Goal: Use online tool/utility: Utilize a website feature to perform a specific function

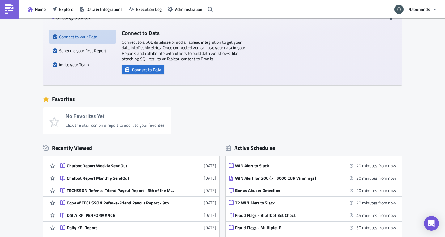
scroll to position [62, 0]
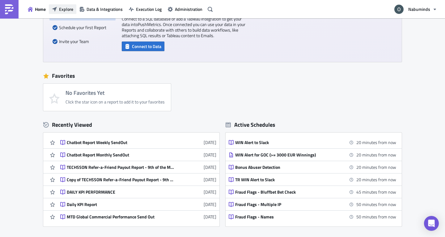
click at [68, 6] on span "Explore" at bounding box center [66, 9] width 14 height 6
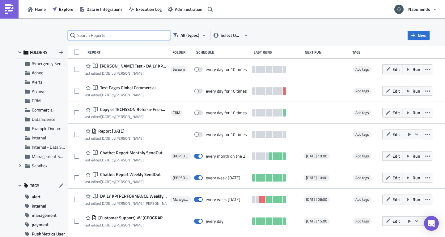
click at [120, 35] on input "text" at bounding box center [119, 35] width 102 height 9
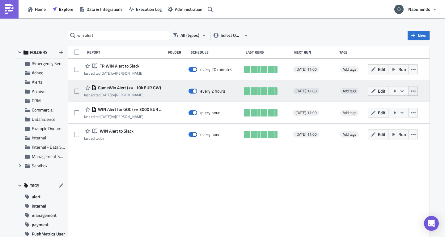
click at [416, 90] on div "Edit" at bounding box center [394, 91] width 53 height 12
click at [414, 90] on button "button" at bounding box center [413, 91] width 9 height 10
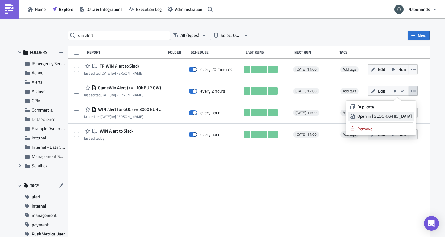
click at [402, 114] on div "Open in New Tab" at bounding box center [384, 116] width 55 height 6
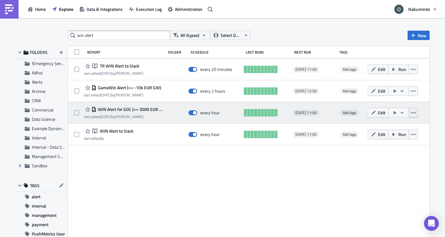
click at [411, 113] on icon "button" at bounding box center [413, 112] width 5 height 5
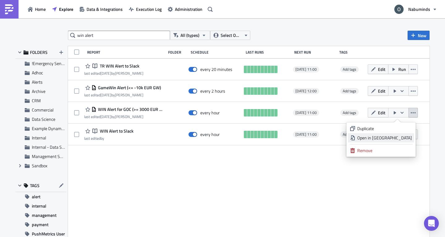
click at [400, 139] on div "Open in New Tab" at bounding box center [384, 137] width 55 height 6
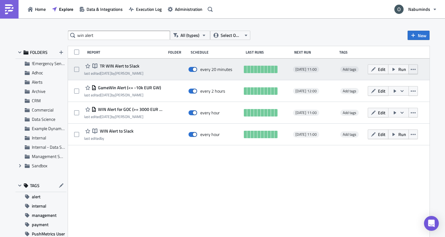
click at [413, 71] on icon "button" at bounding box center [413, 69] width 5 height 5
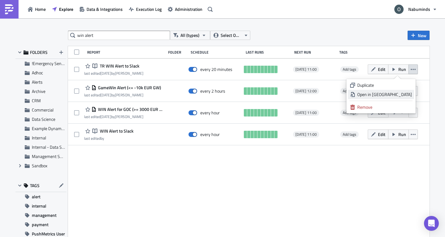
click at [403, 92] on div "Open in New Tab" at bounding box center [384, 94] width 55 height 6
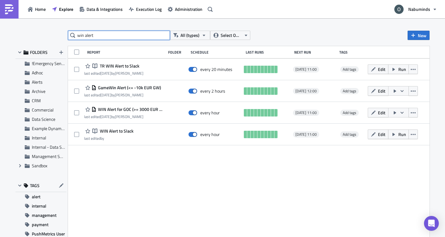
click at [117, 34] on input "win alert" at bounding box center [119, 35] width 102 height 9
type input "win"
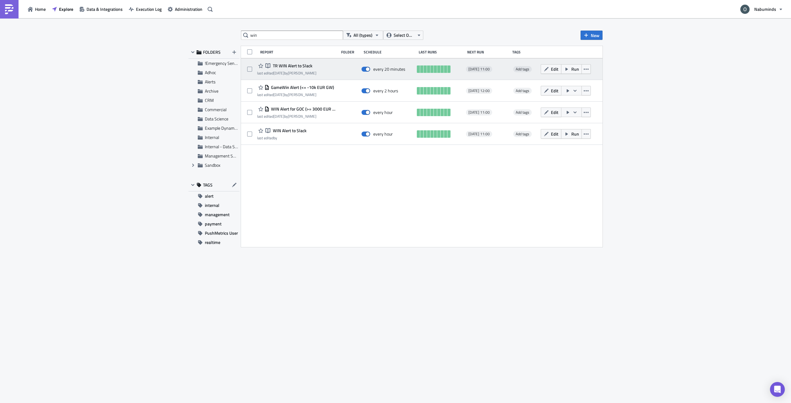
click at [445, 70] on div "Edit Run" at bounding box center [567, 69] width 53 height 12
click at [445, 69] on icon "button" at bounding box center [586, 69] width 5 height 5
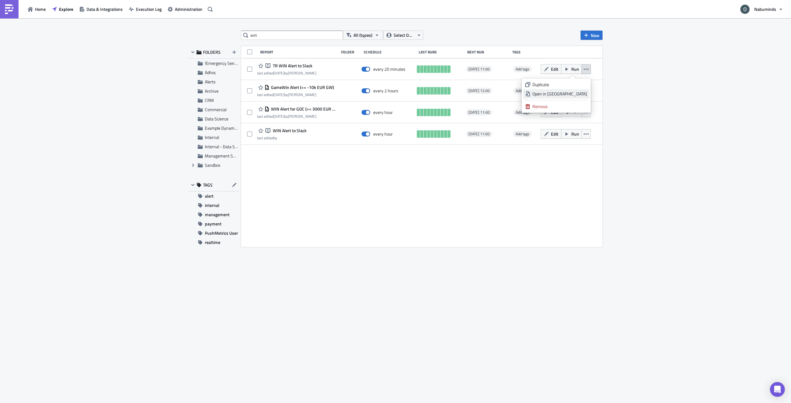
click at [445, 95] on div "Open in New Tab" at bounding box center [560, 94] width 55 height 6
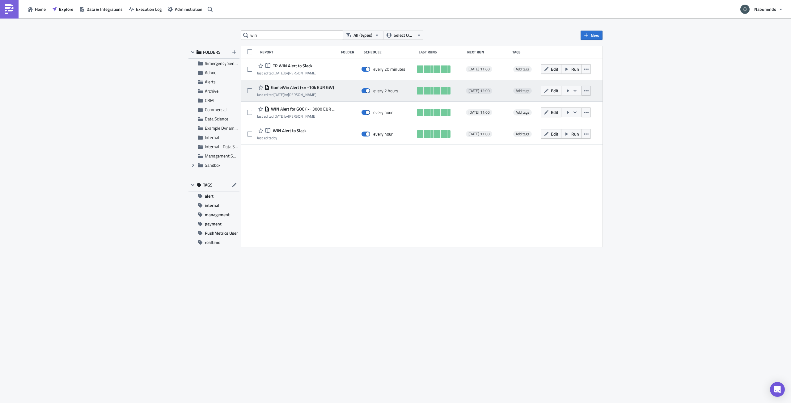
click at [445, 91] on icon "button" at bounding box center [586, 90] width 5 height 1
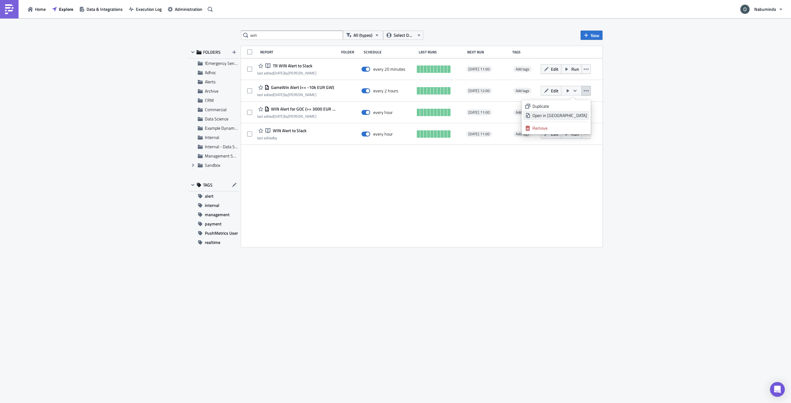
click at [445, 112] on link "Open in New Tab" at bounding box center [556, 115] width 66 height 9
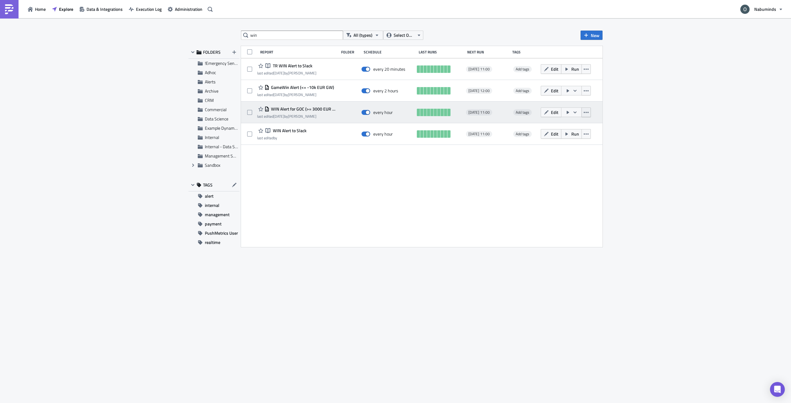
click at [445, 112] on button "button" at bounding box center [586, 113] width 9 height 10
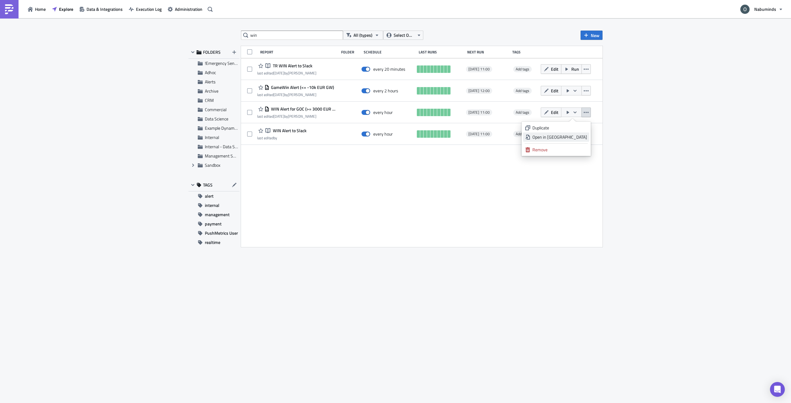
click at [445, 138] on div "Open in New Tab" at bounding box center [560, 137] width 55 height 6
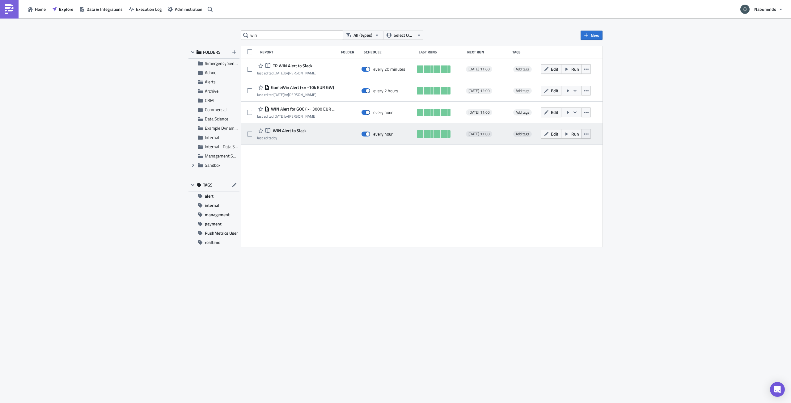
click at [445, 134] on icon "button" at bounding box center [586, 134] width 5 height 1
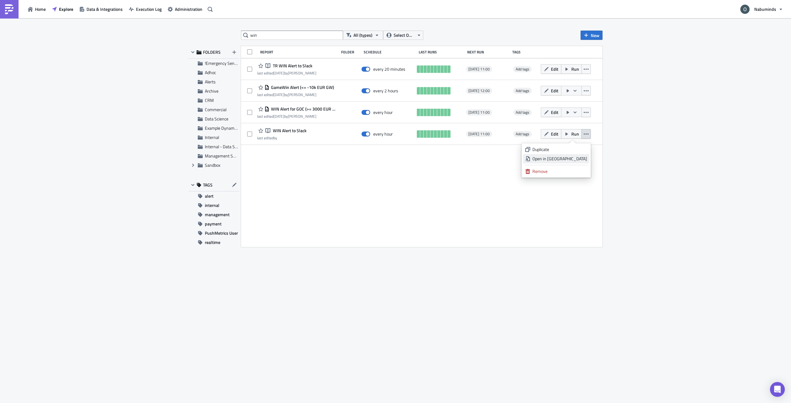
click at [445, 159] on div "Open in New Tab" at bounding box center [560, 159] width 55 height 6
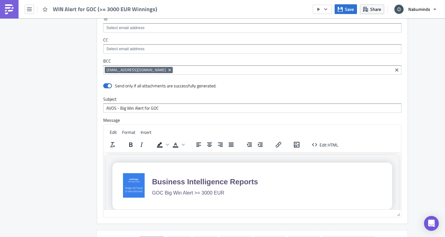
scroll to position [649, 0]
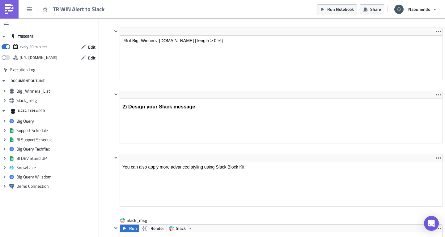
scroll to position [340, 0]
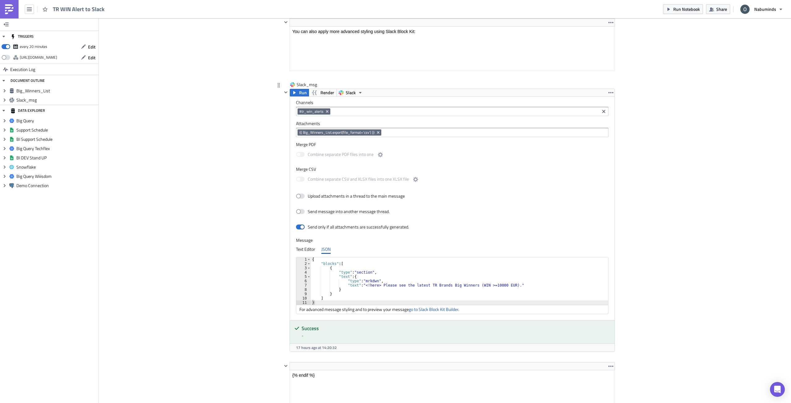
scroll to position [495, 0]
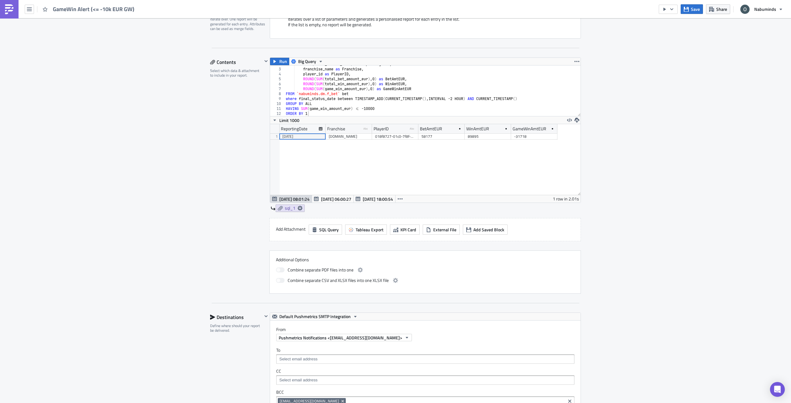
scroll to position [433, 0]
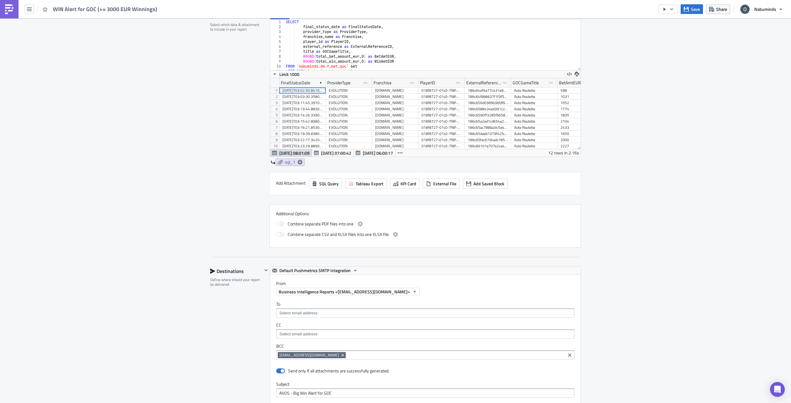
scroll to position [402, 0]
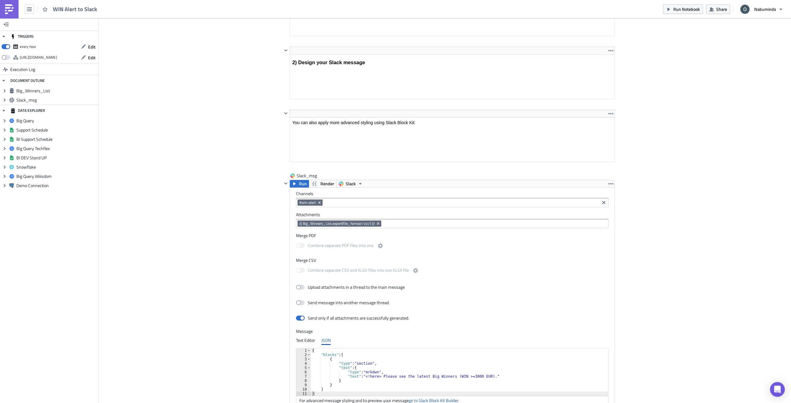
scroll to position [433, 0]
